Goal: Task Accomplishment & Management: Complete application form

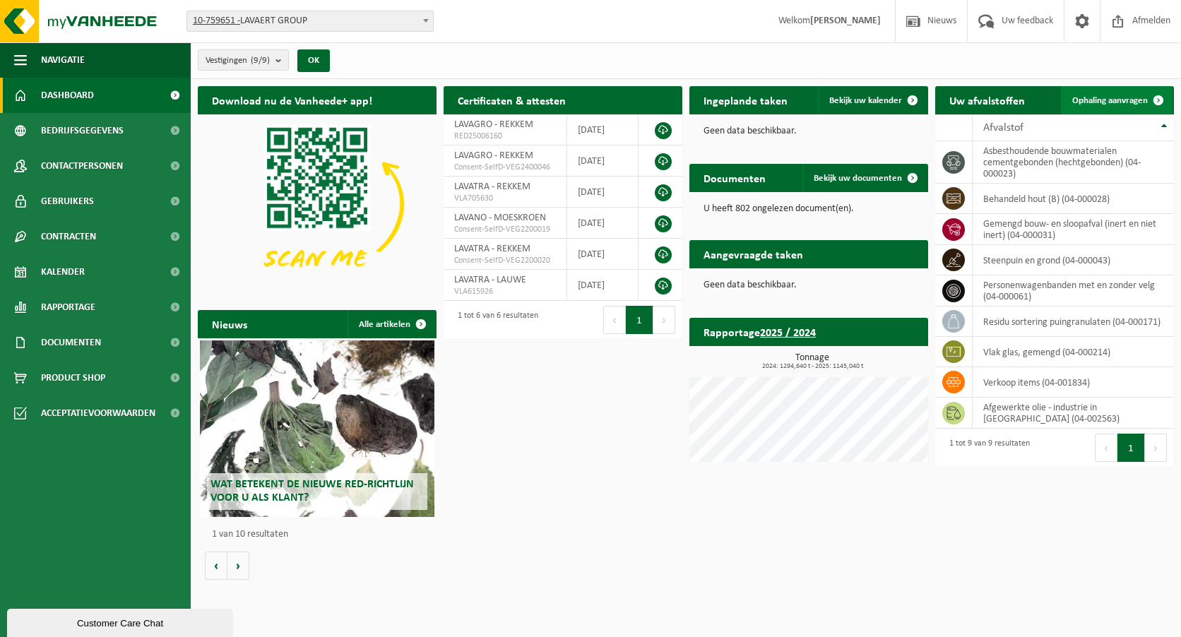
click at [1108, 97] on span "Ophaling aanvragen" at bounding box center [1110, 100] width 76 height 9
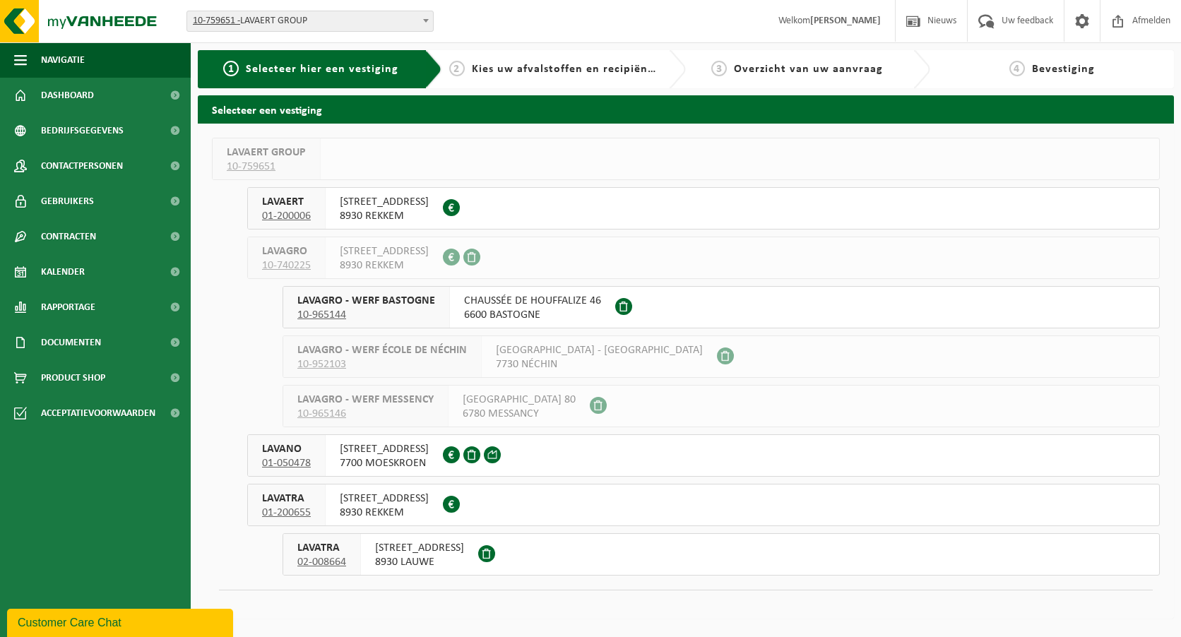
click at [434, 548] on span "AALBEEKSESTEENWEG 25" at bounding box center [419, 548] width 89 height 14
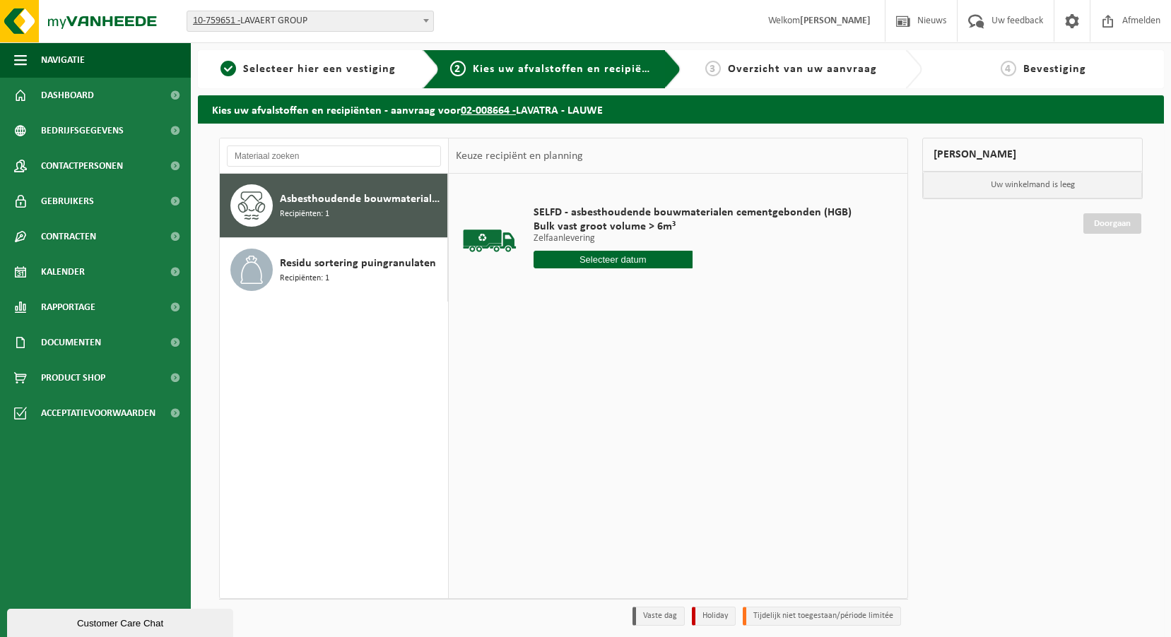
click at [595, 257] on input "text" at bounding box center [612, 260] width 159 height 18
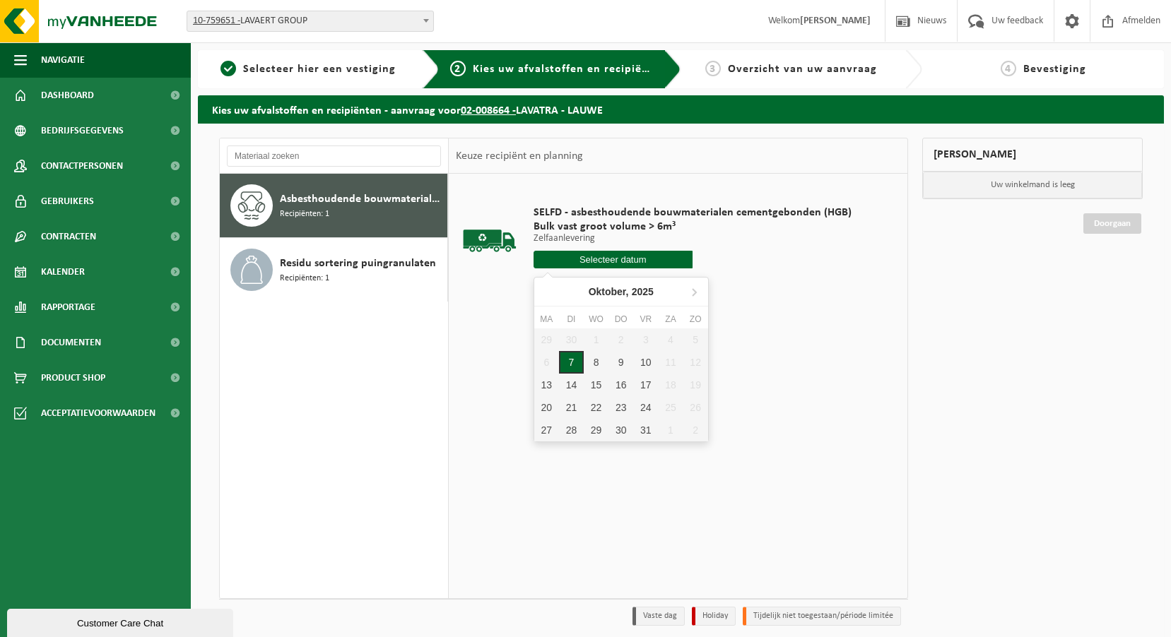
click at [572, 361] on div "7" at bounding box center [571, 362] width 25 height 23
type input "Van 2025-10-07"
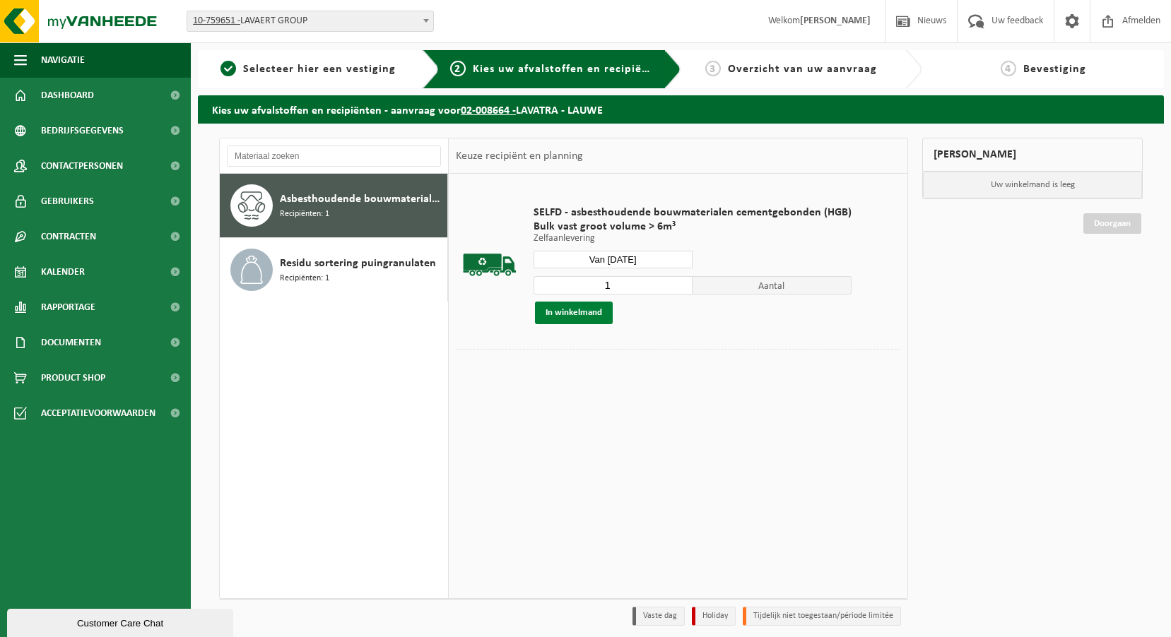
click at [591, 316] on button "In winkelmand" at bounding box center [574, 313] width 78 height 23
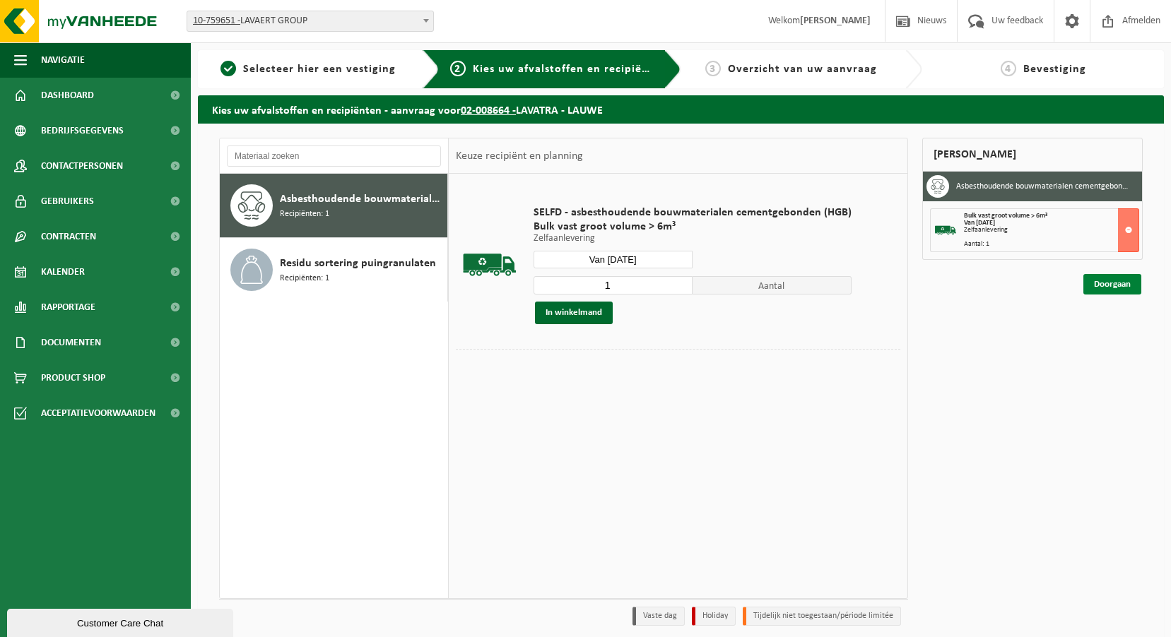
click at [1103, 288] on link "Doorgaan" at bounding box center [1112, 284] width 58 height 20
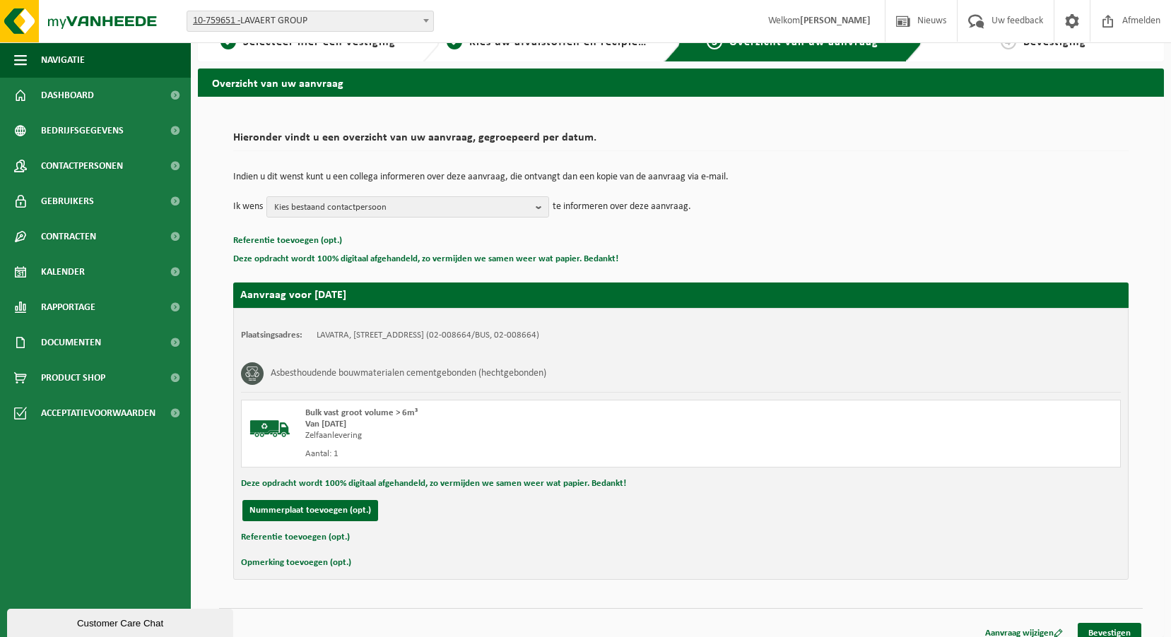
scroll to position [41, 0]
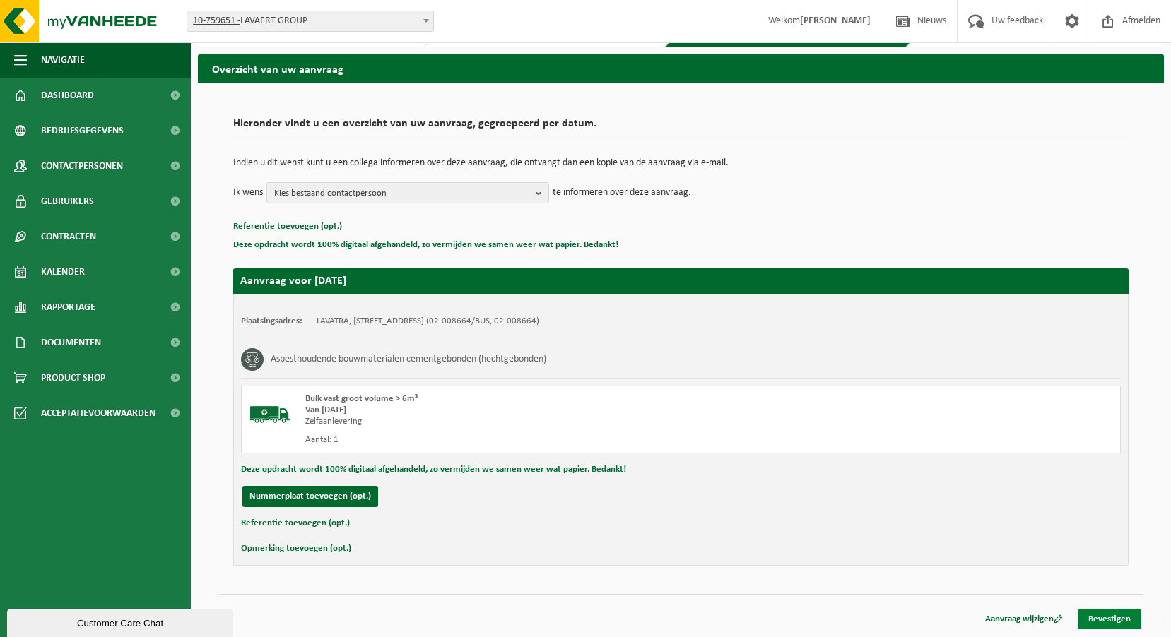
click at [1128, 620] on link "Bevestigen" at bounding box center [1109, 619] width 64 height 20
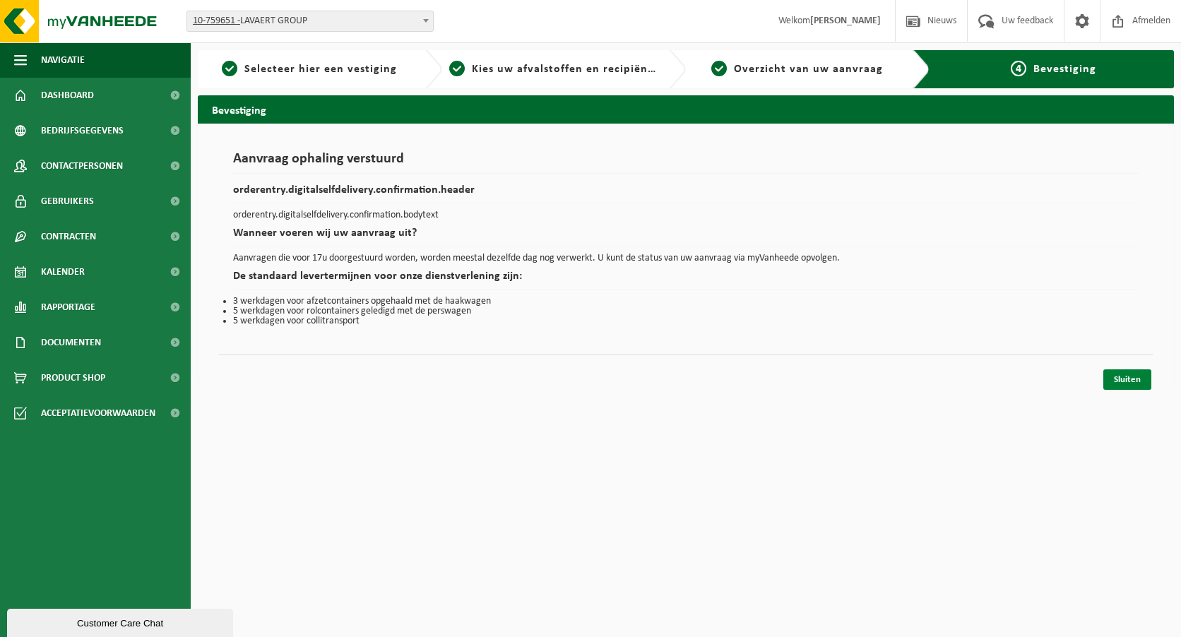
click at [1118, 377] on link "Sluiten" at bounding box center [1128, 379] width 48 height 20
